Goal: Check status: Check status

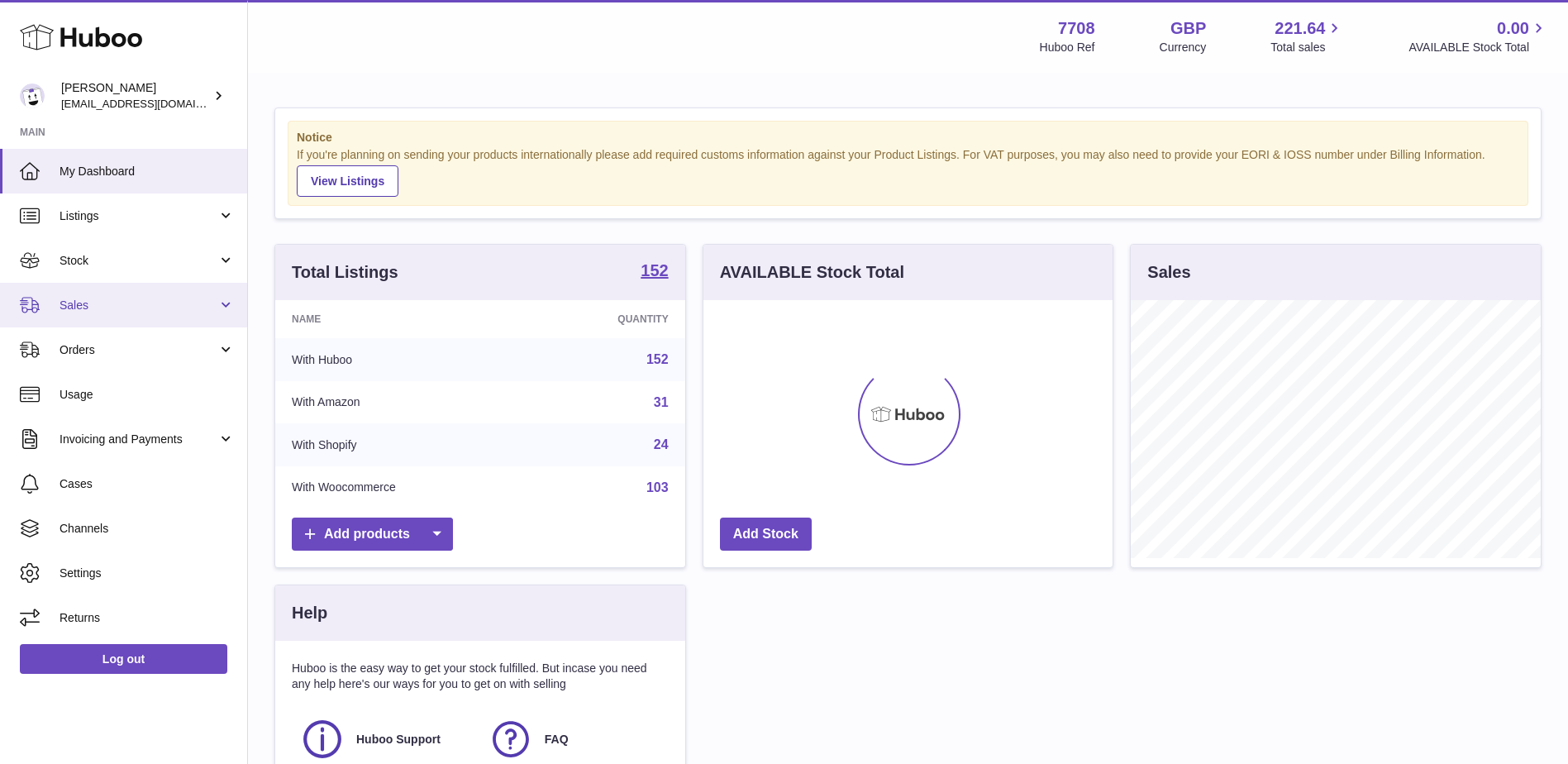
scroll to position [258, 409]
drag, startPoint x: 123, startPoint y: 319, endPoint x: 117, endPoint y: 349, distance: 30.3
click at [123, 319] on link "Sales" at bounding box center [123, 305] width 247 height 45
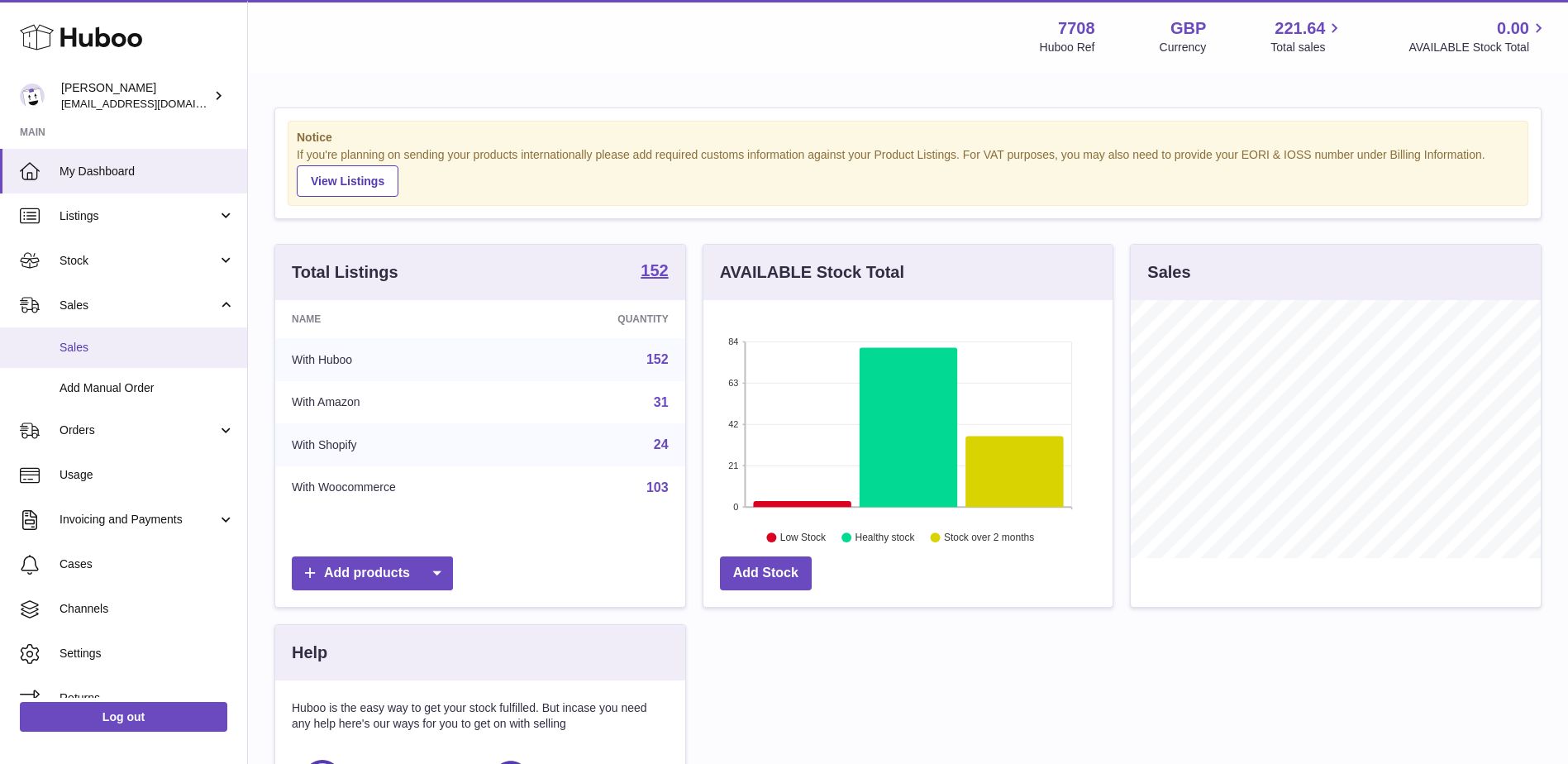
click at [117, 356] on link "Sales" at bounding box center [123, 347] width 247 height 40
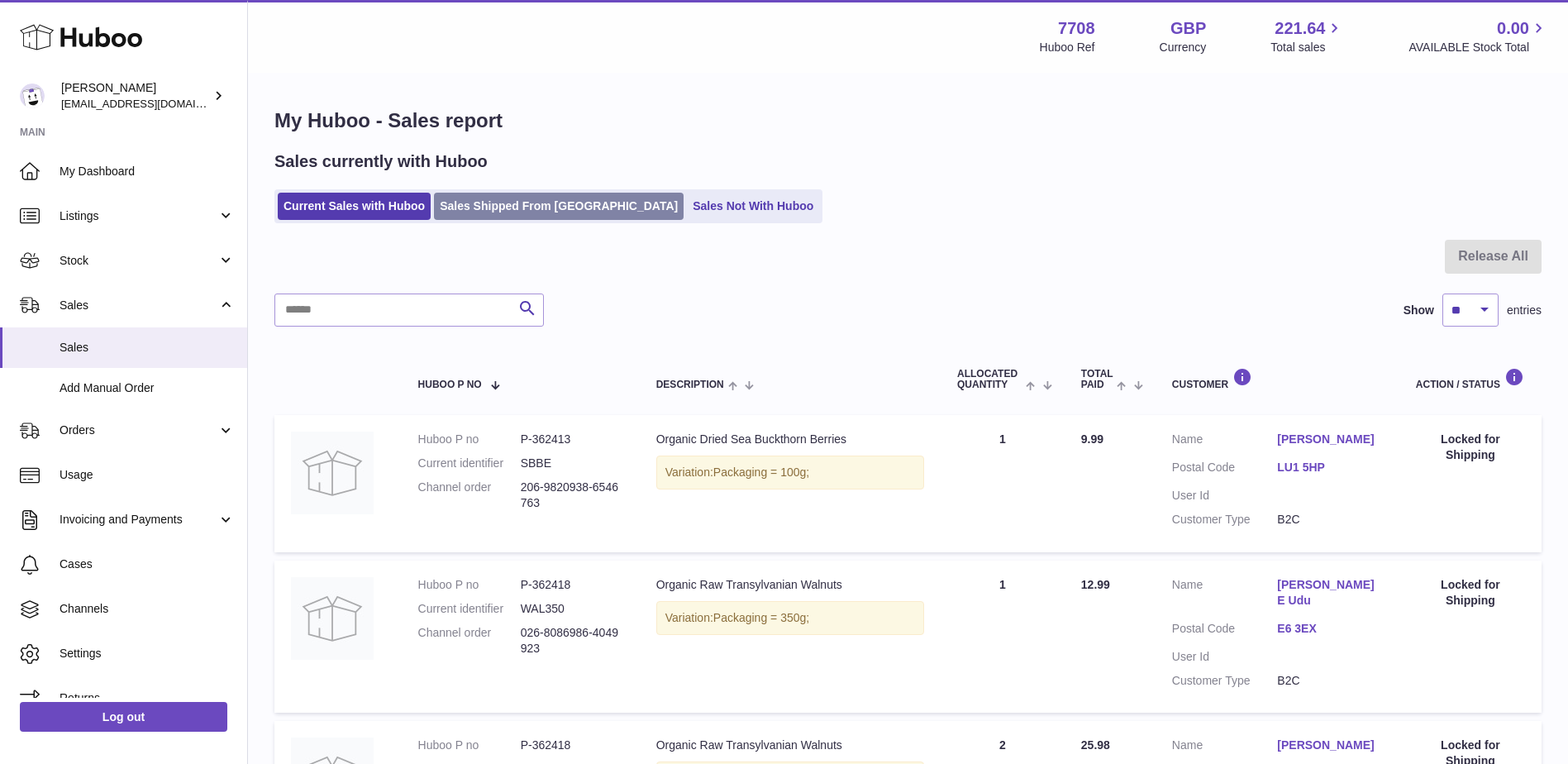
click at [548, 203] on link "Sales Shipped From [GEOGRAPHIC_DATA]" at bounding box center [559, 206] width 250 height 27
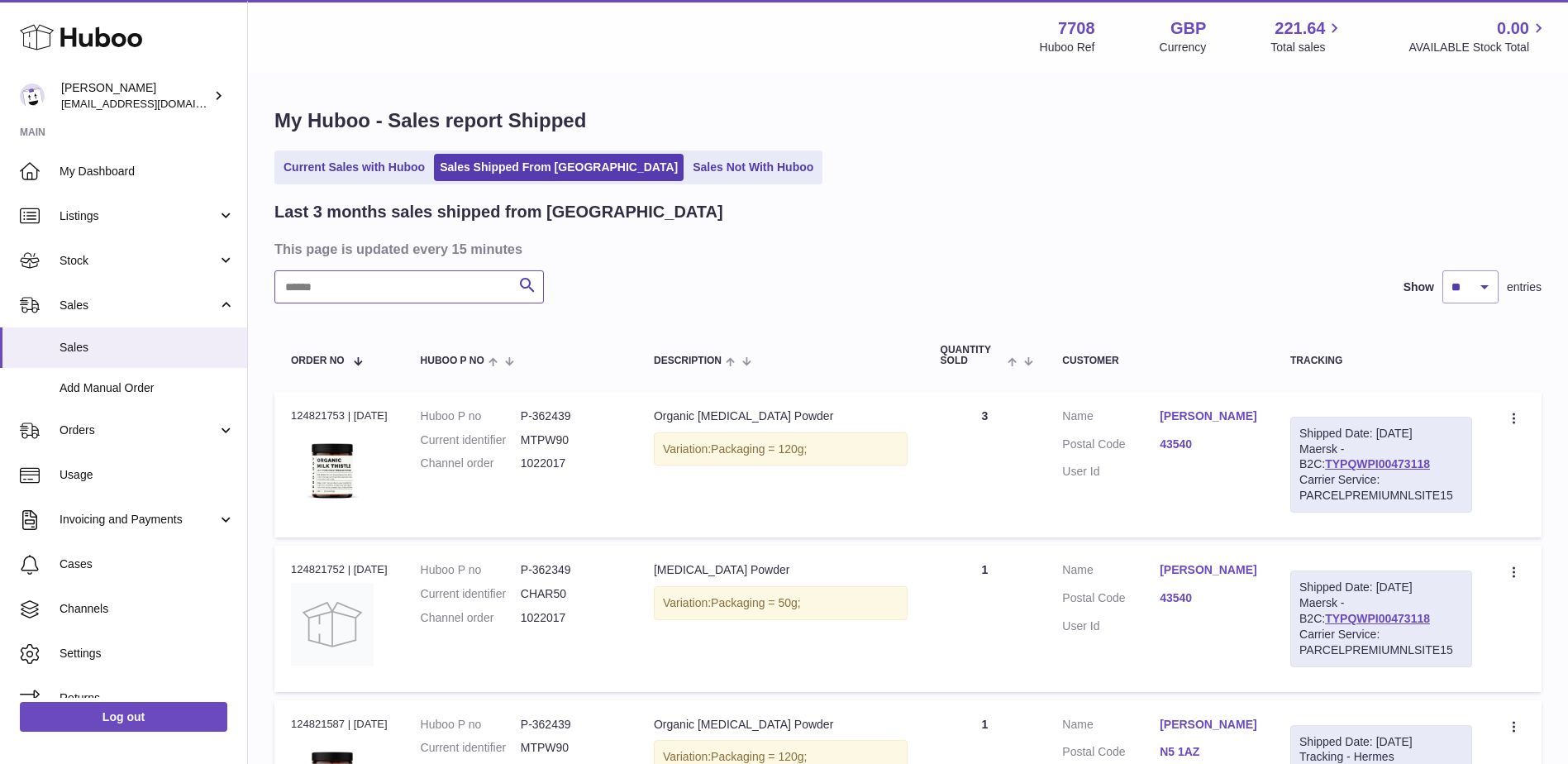
paste input "*******"
type input "*******"
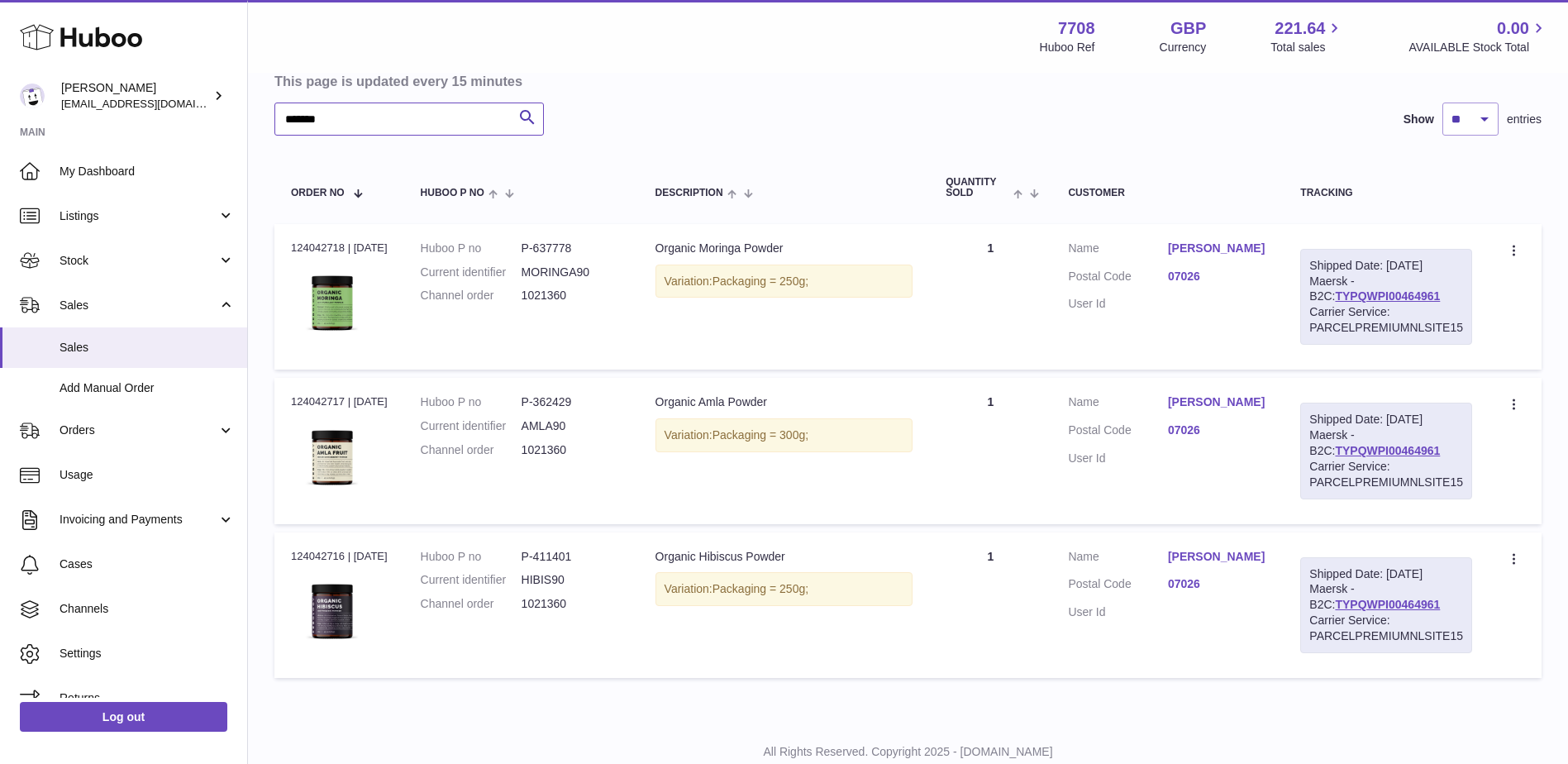
scroll to position [138, 0]
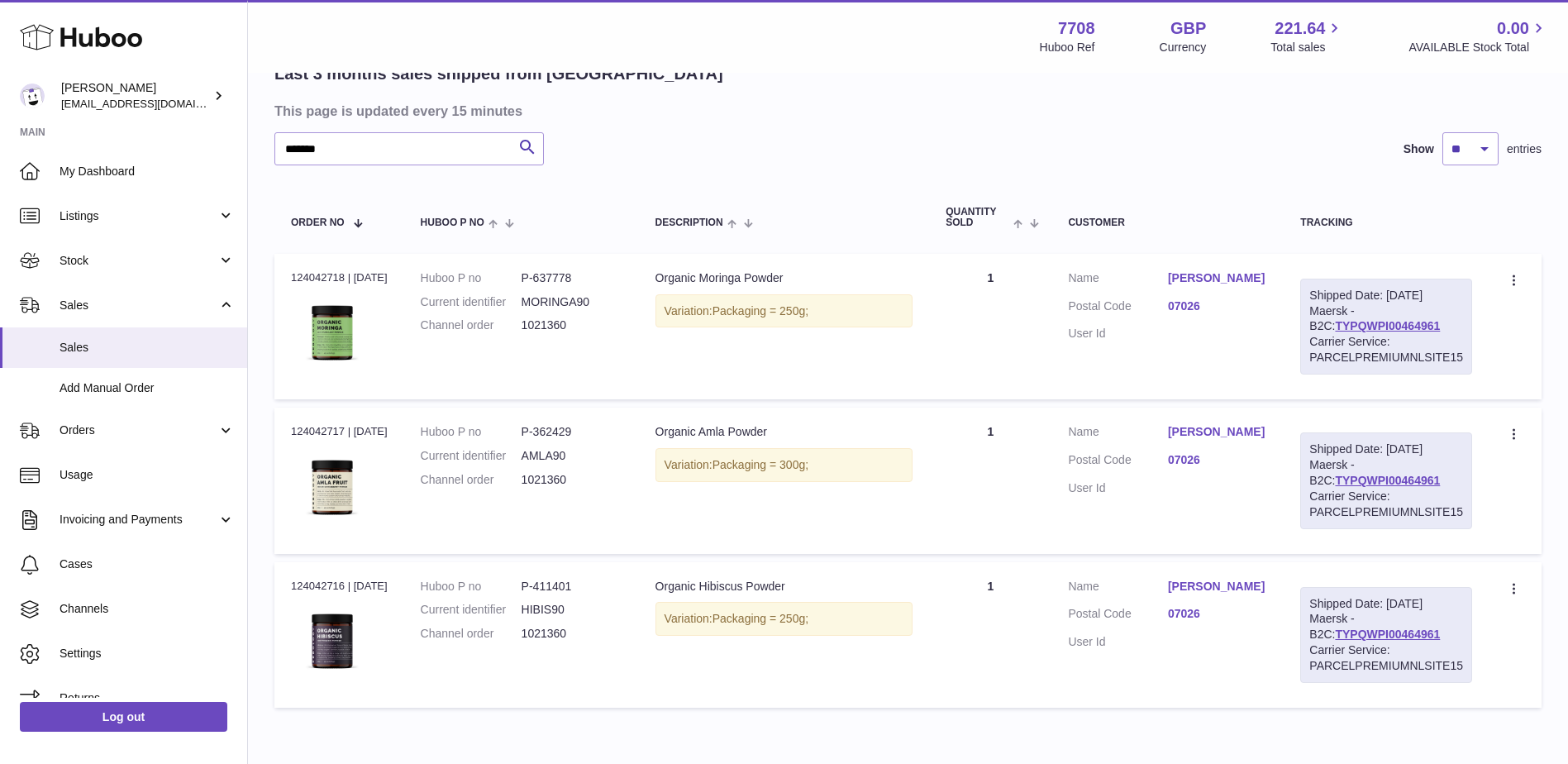
click at [1218, 581] on link "[PERSON_NAME]" at bounding box center [1217, 586] width 99 height 16
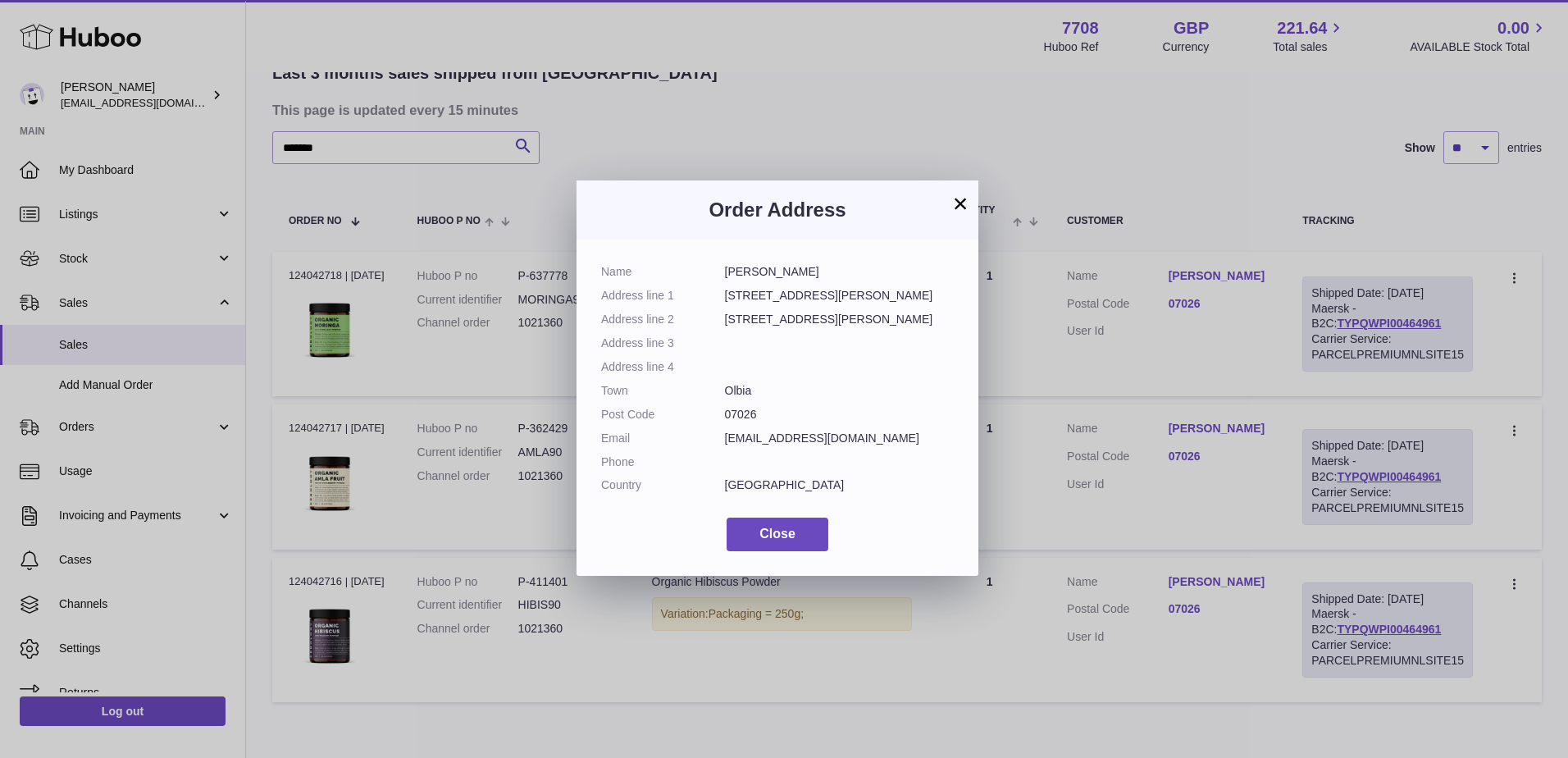
click at [960, 202] on button "×" at bounding box center [961, 203] width 20 height 20
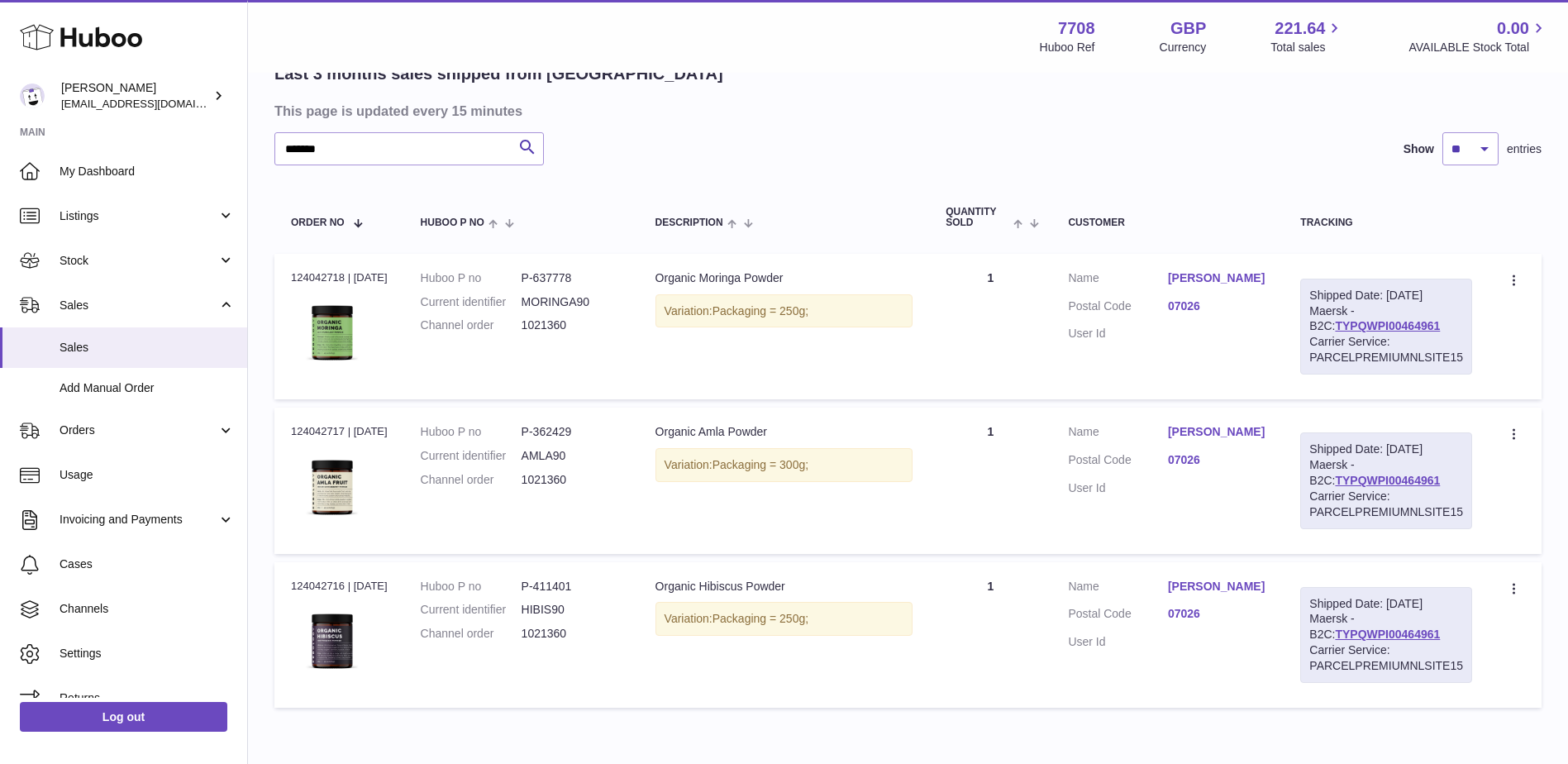
click at [1183, 443] on dd "[PERSON_NAME]" at bounding box center [1217, 434] width 99 height 20
click at [1186, 434] on link "[PERSON_NAME]" at bounding box center [1217, 432] width 99 height 16
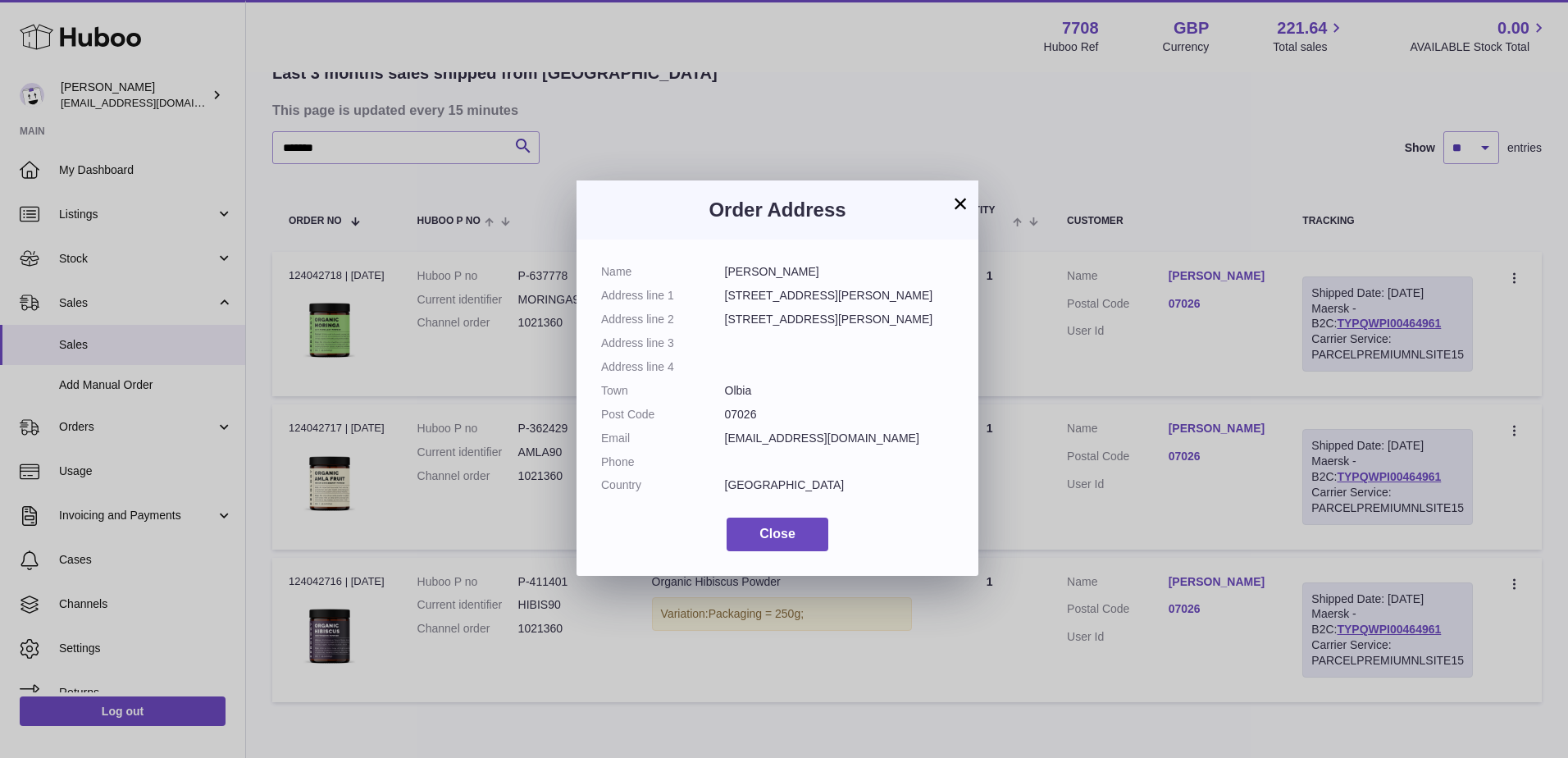
click at [962, 200] on button "×" at bounding box center [961, 203] width 20 height 20
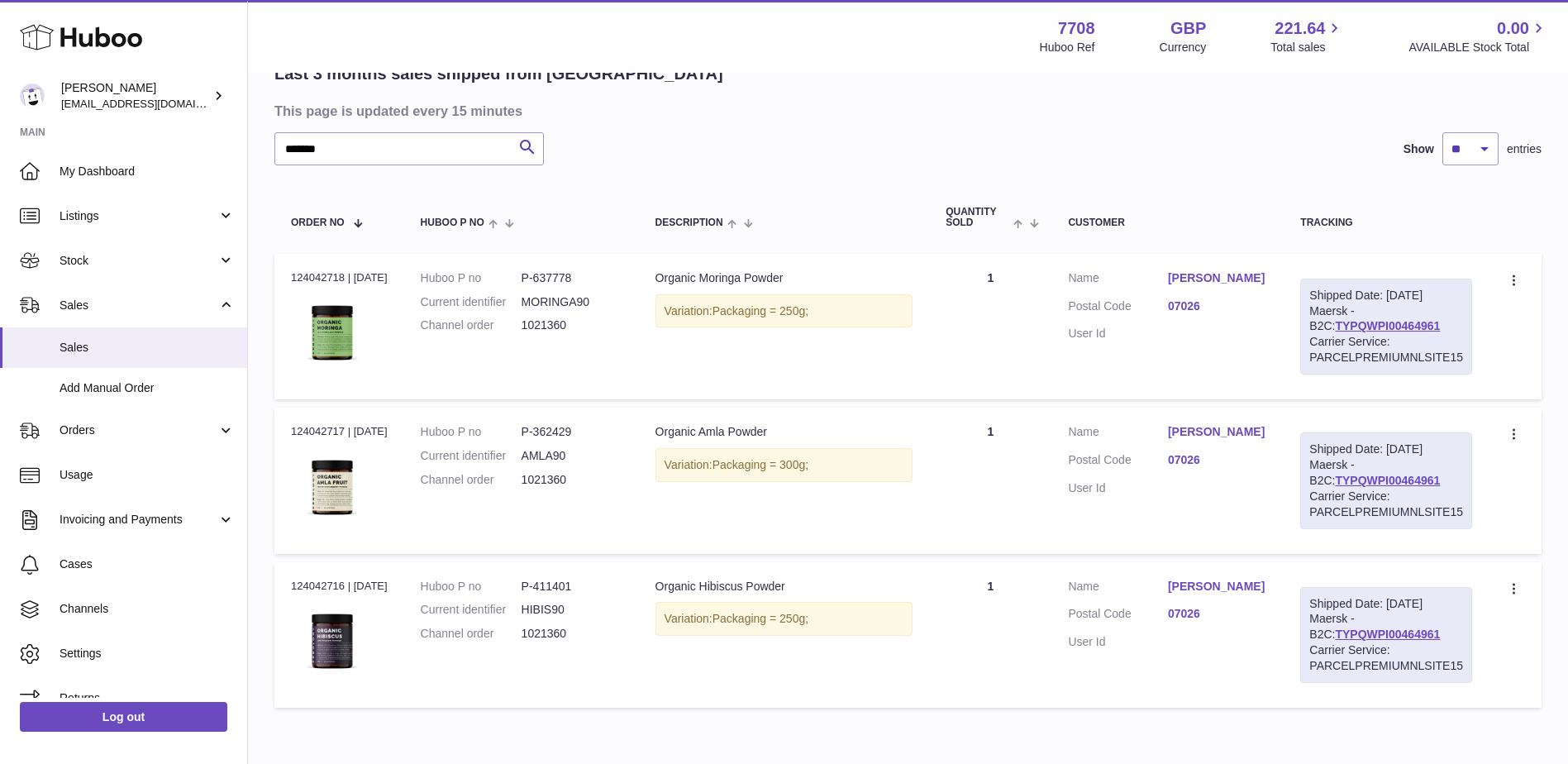
click at [1183, 300] on link "07026" at bounding box center [1217, 306] width 99 height 16
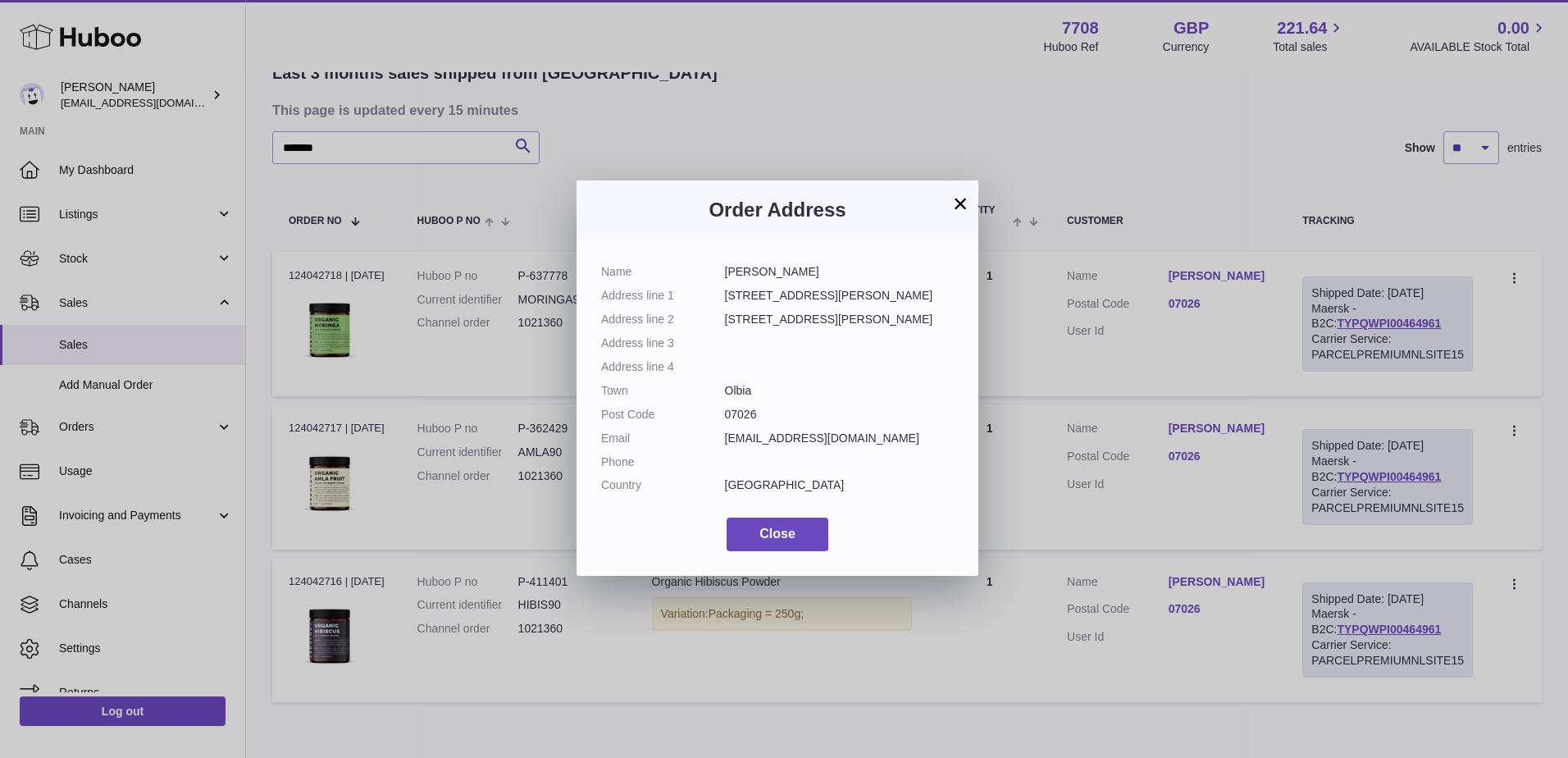
click at [959, 199] on button "×" at bounding box center [961, 203] width 20 height 20
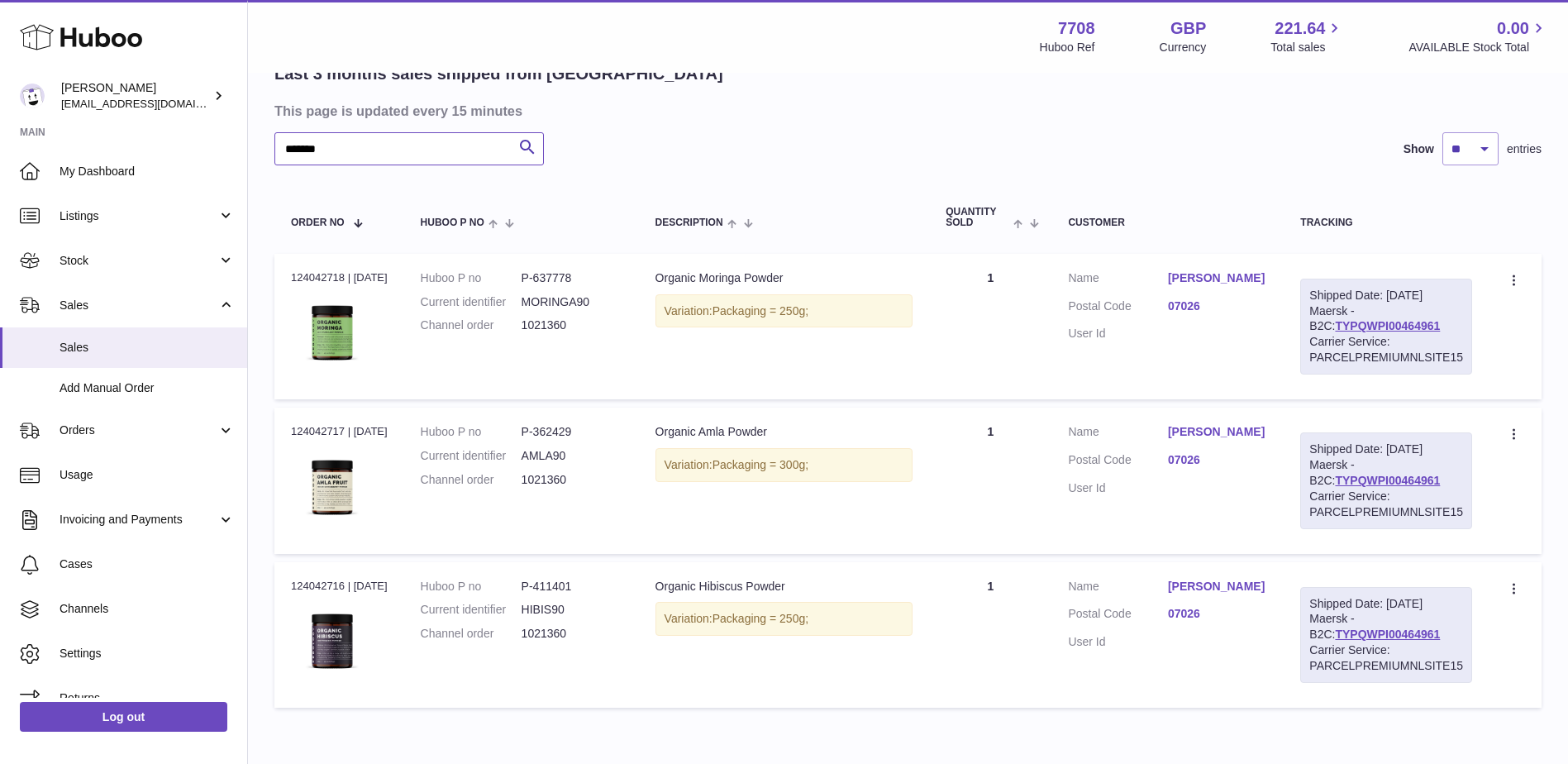
drag, startPoint x: 376, startPoint y: 145, endPoint x: 251, endPoint y: 152, distance: 125.0
click at [251, 152] on div "My Huboo - Sales report Shipped Current Sales with Huboo Sales Shipped From [GE…" at bounding box center [908, 342] width 1320 height 812
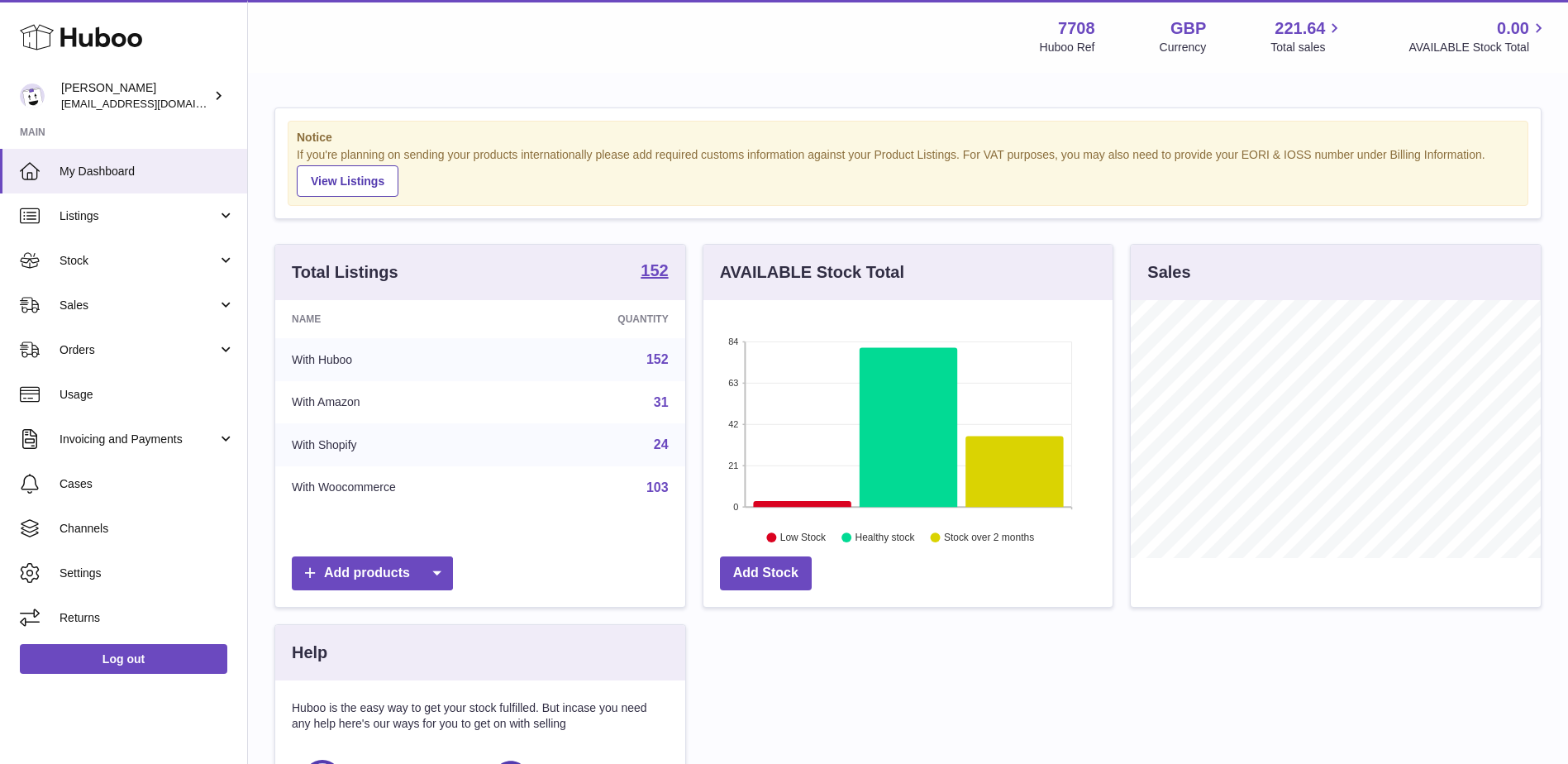
scroll to position [258, 409]
